Goal: Find specific page/section: Find specific page/section

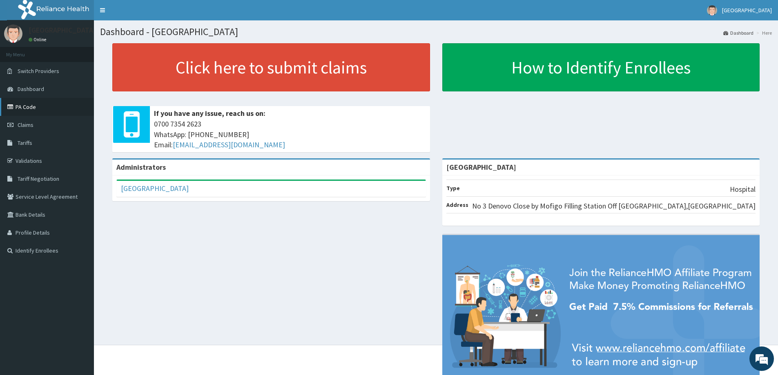
click at [45, 110] on link "PA Code" at bounding box center [47, 107] width 94 height 18
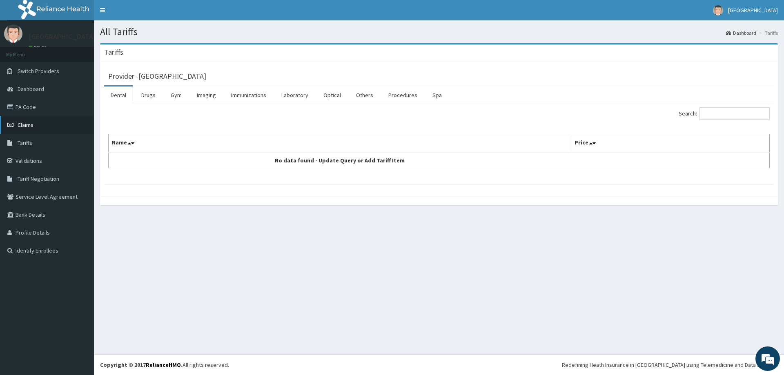
click at [34, 125] on link "Claims" at bounding box center [47, 125] width 94 height 18
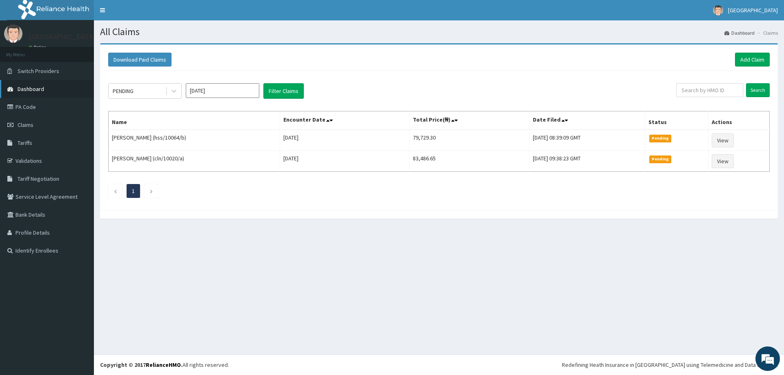
click at [31, 89] on span "Dashboard" at bounding box center [31, 88] width 27 height 7
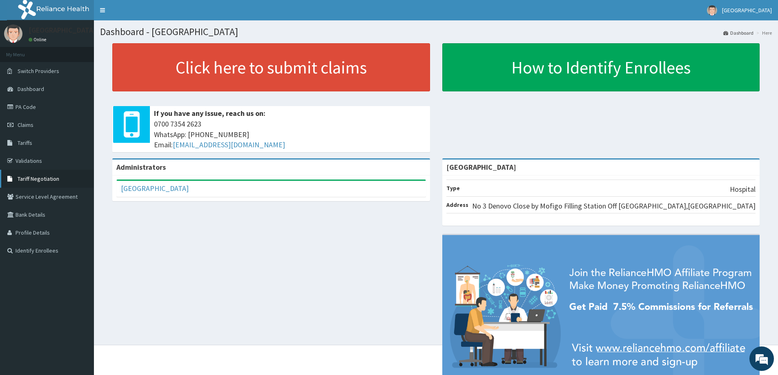
click at [36, 178] on span "Tariff Negotiation" at bounding box center [39, 178] width 42 height 7
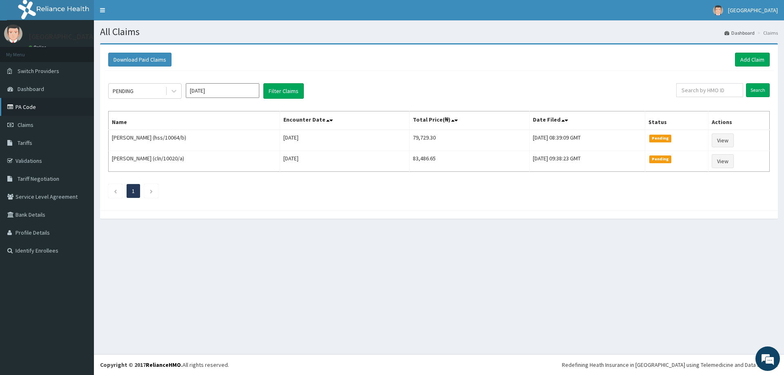
click at [51, 107] on link "PA Code" at bounding box center [47, 107] width 94 height 18
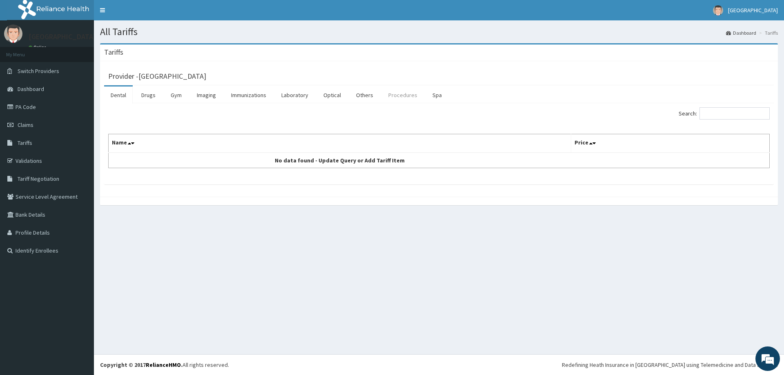
click at [391, 99] on link "Procedures" at bounding box center [403, 95] width 42 height 17
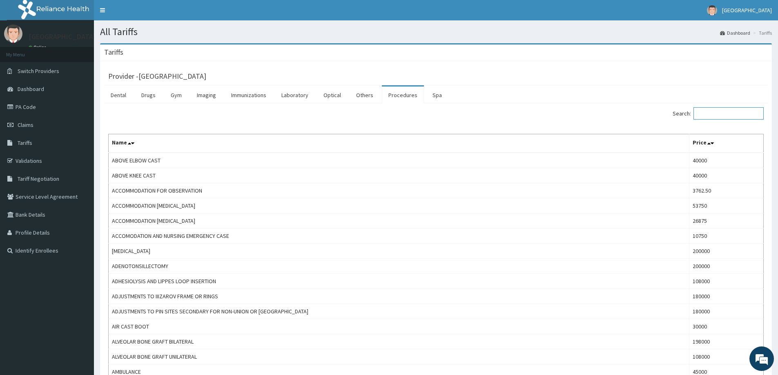
click at [702, 114] on input "Search:" at bounding box center [728, 113] width 70 height 12
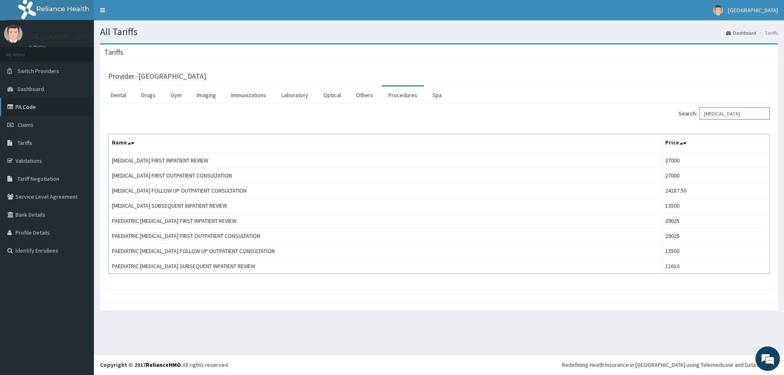
type input "cardiologist"
click at [56, 109] on link "PA Code" at bounding box center [47, 107] width 94 height 18
